Goal: Task Accomplishment & Management: Use online tool/utility

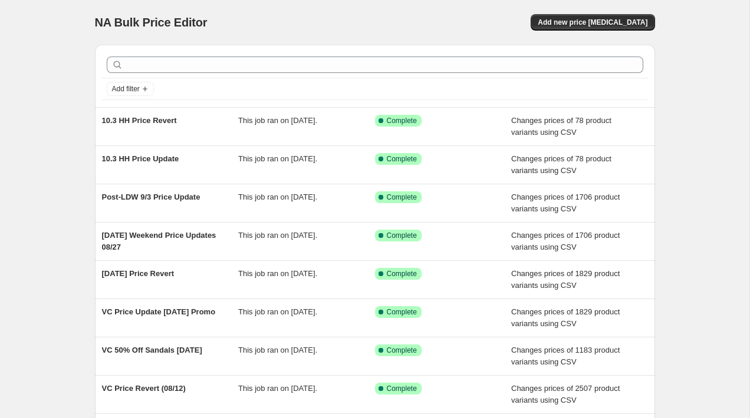
click at [608, 32] on div "NA Bulk Price Editor. This page is ready NA Bulk Price Editor Add new price [ME…" at bounding box center [375, 22] width 560 height 45
click at [602, 24] on span "Add new price [MEDICAL_DATA]" at bounding box center [592, 22] width 110 height 9
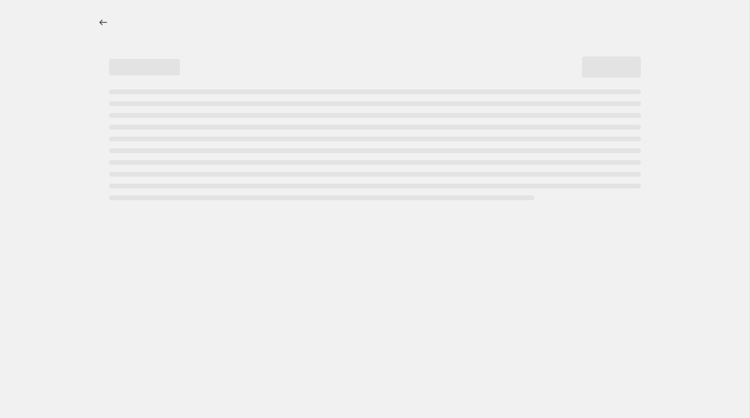
select select "percentage"
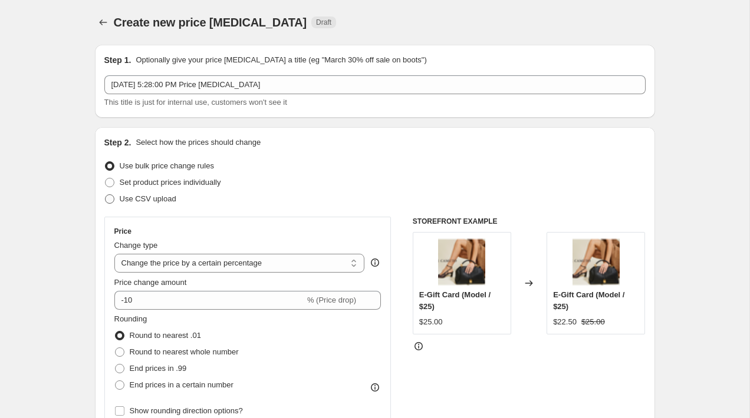
click at [132, 203] on span "Use CSV upload" at bounding box center [148, 199] width 57 height 12
click at [105, 195] on input "Use CSV upload" at bounding box center [105, 194] width 1 height 1
radio input "true"
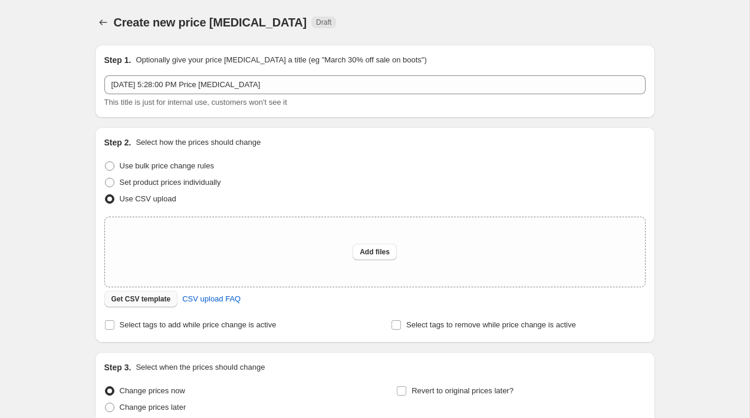
click at [130, 295] on button "Get CSV template" at bounding box center [141, 299] width 74 height 17
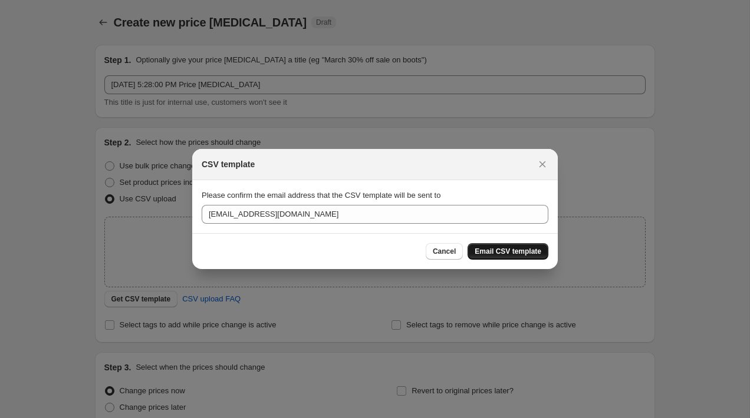
click at [507, 249] on span "Email CSV template" at bounding box center [507, 251] width 67 height 9
